Goal: Transaction & Acquisition: Purchase product/service

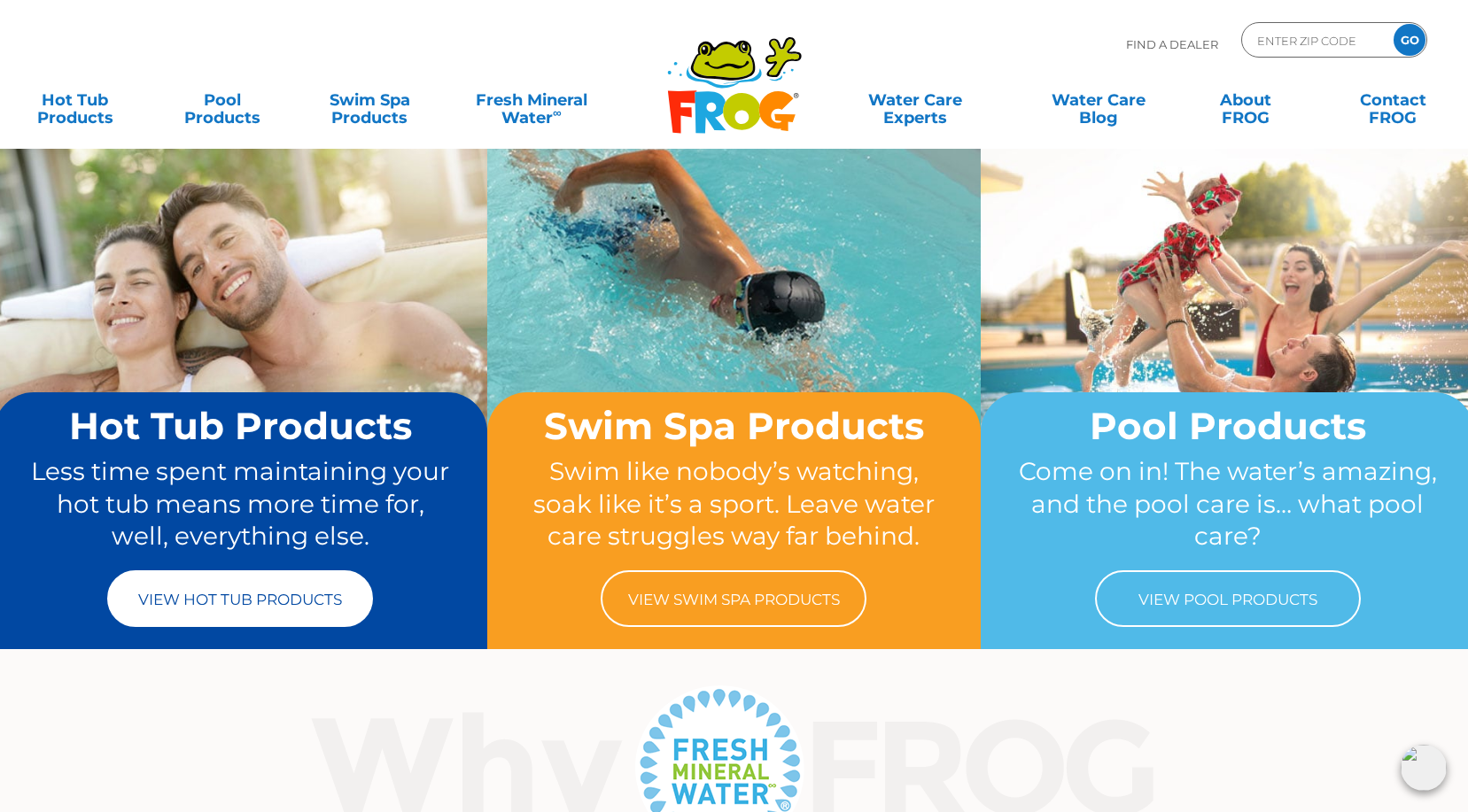
click at [267, 608] on link "View Hot Tub Products" at bounding box center [239, 598] width 266 height 56
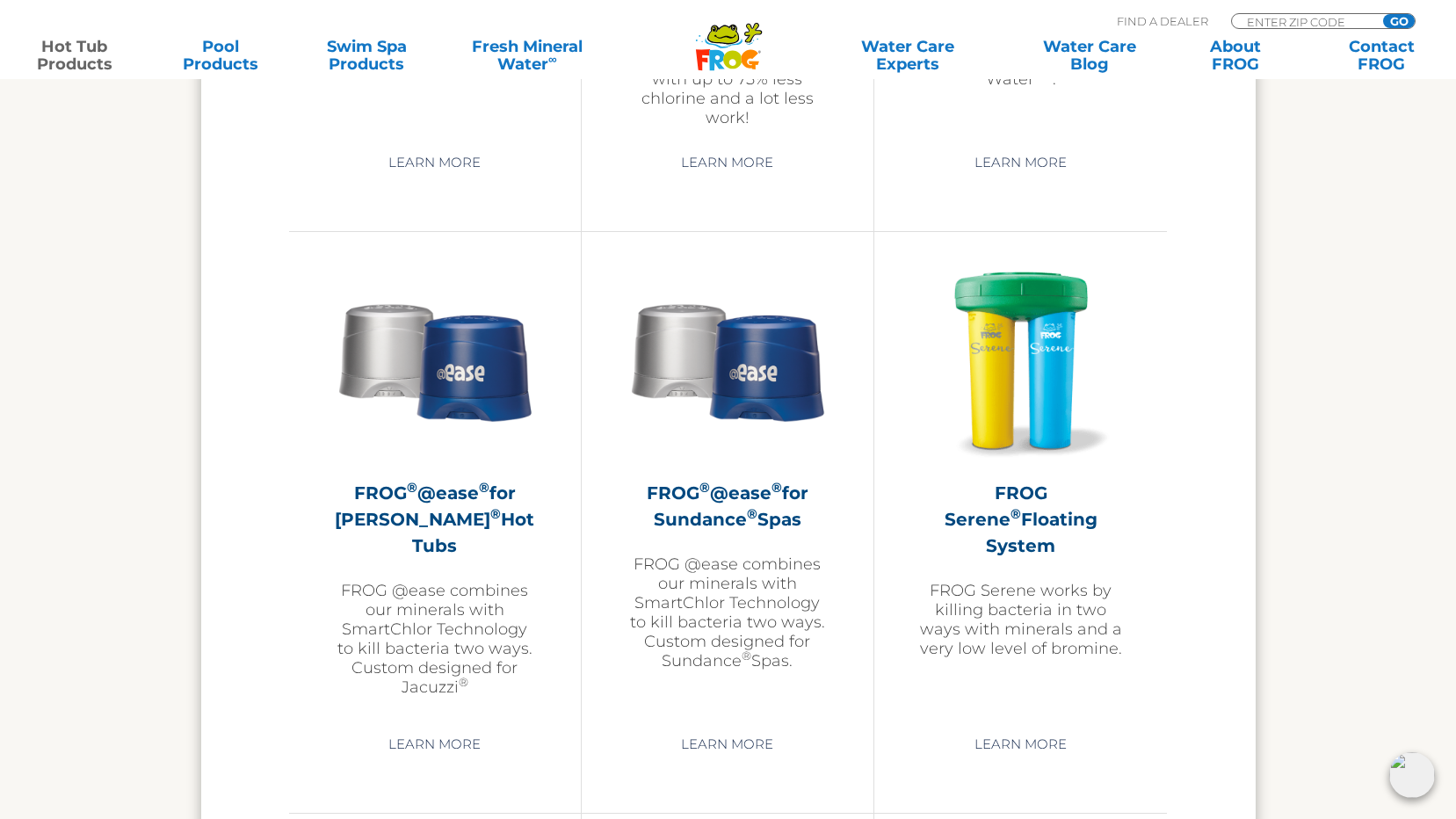
scroll to position [2988, 0]
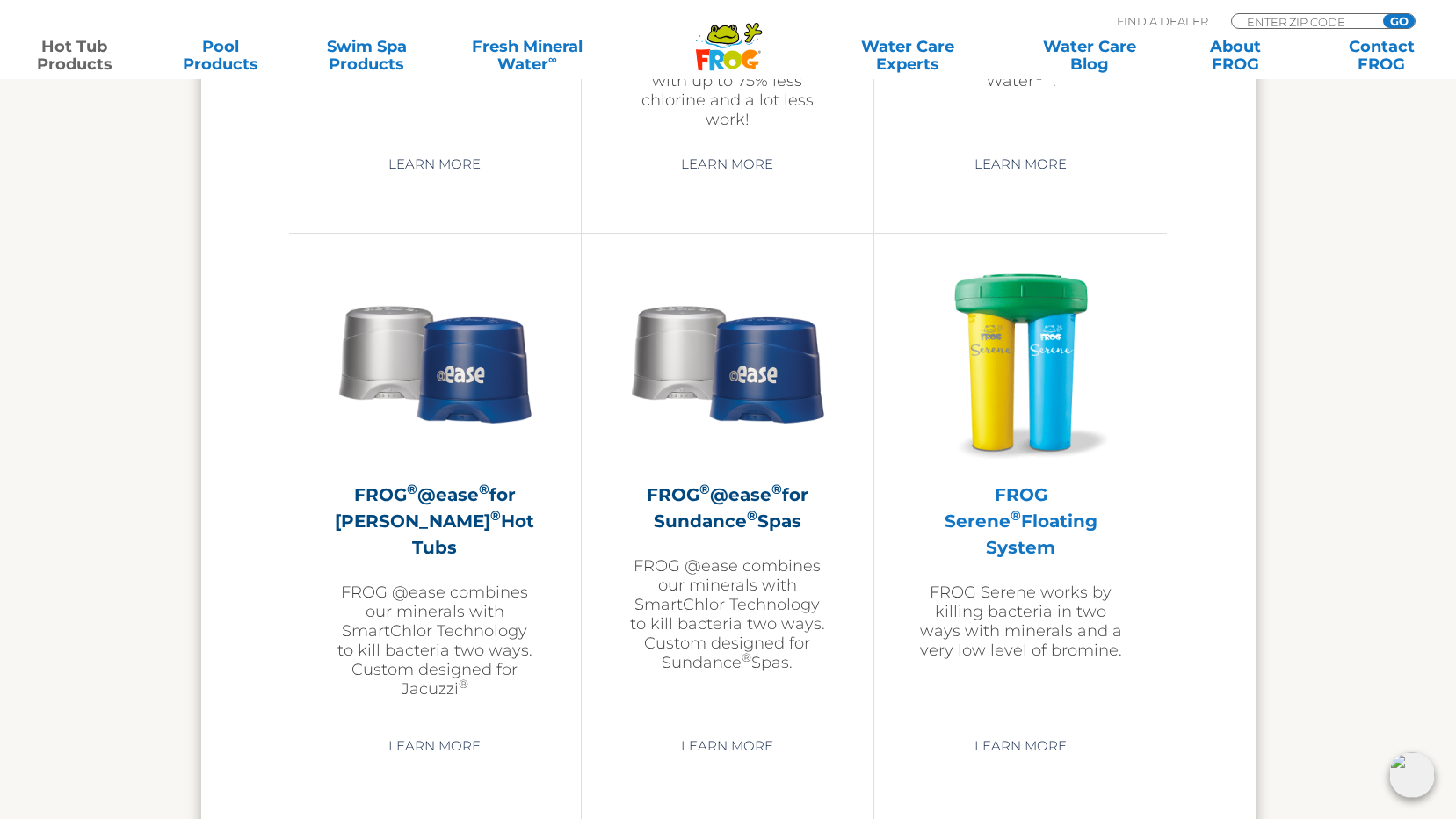
click at [1035, 491] on h2 "FROG Serene ® Floating System" at bounding box center [1020, 521] width 205 height 79
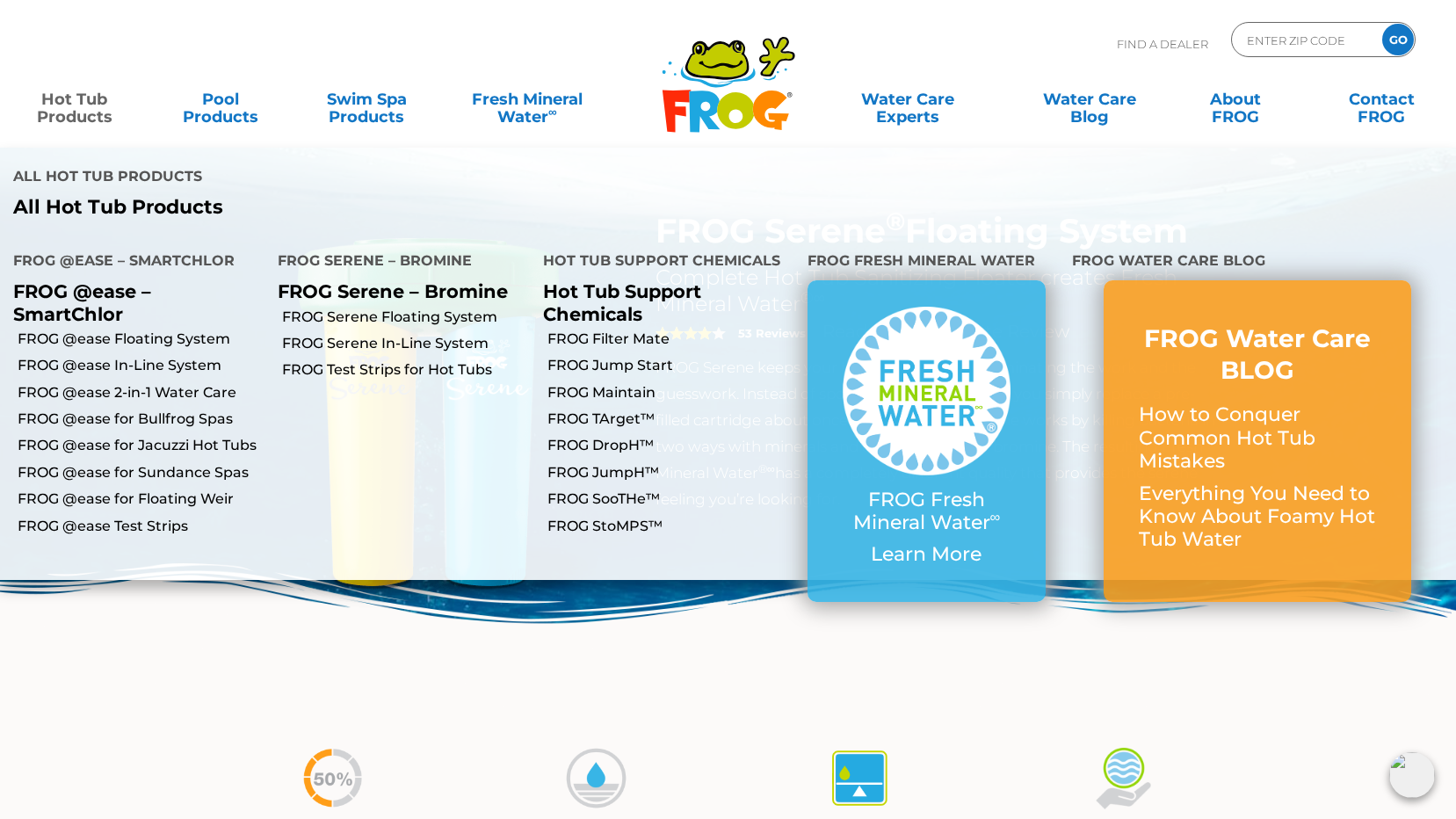
click at [78, 115] on link "Hot Tub Products" at bounding box center [75, 98] width 113 height 35
